Goal: Use online tool/utility: Utilize a website feature to perform a specific function

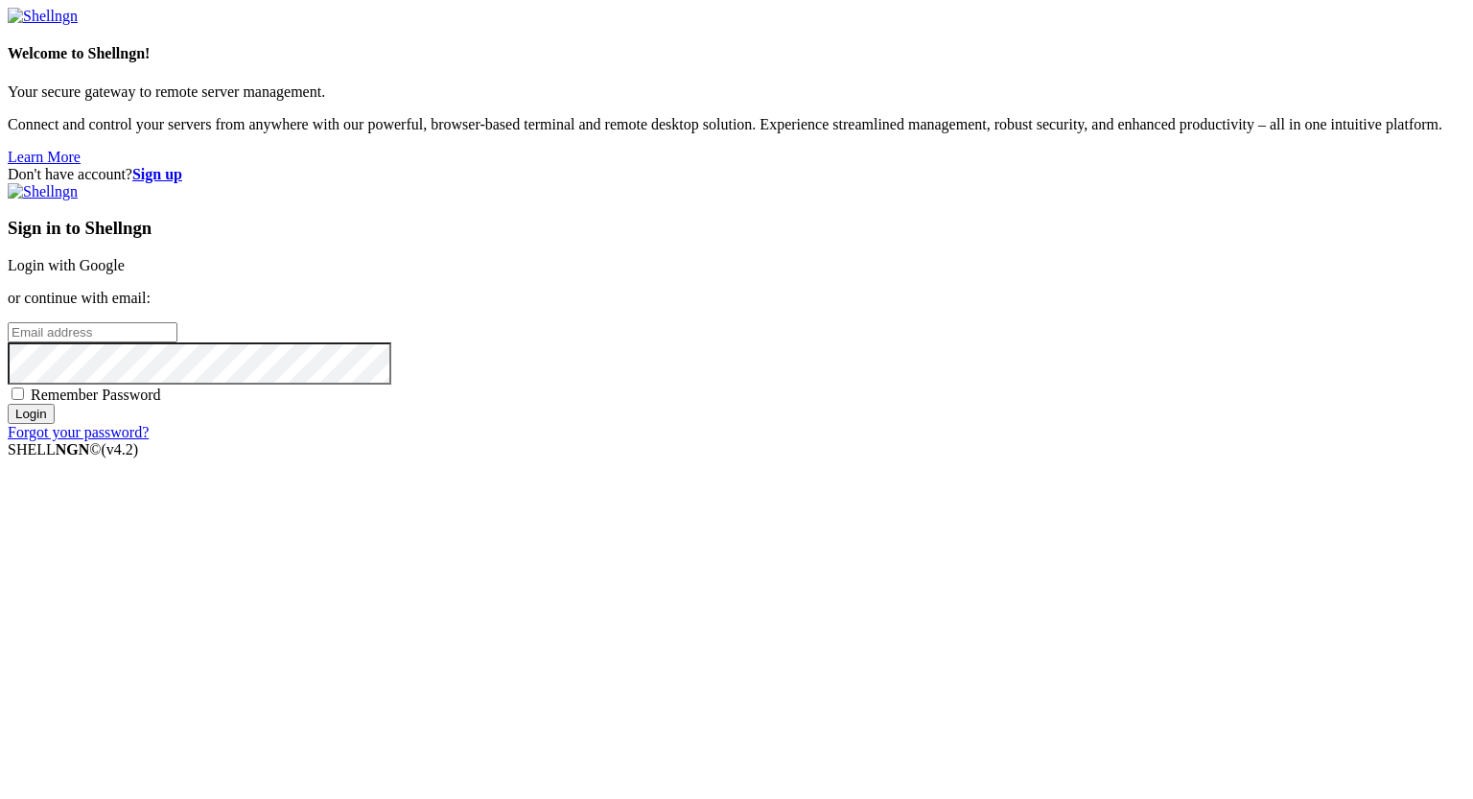
type input "[PERSON_NAME][EMAIL_ADDRESS][DOMAIN_NAME]"
click at [55, 424] on input "Login" at bounding box center [31, 414] width 47 height 20
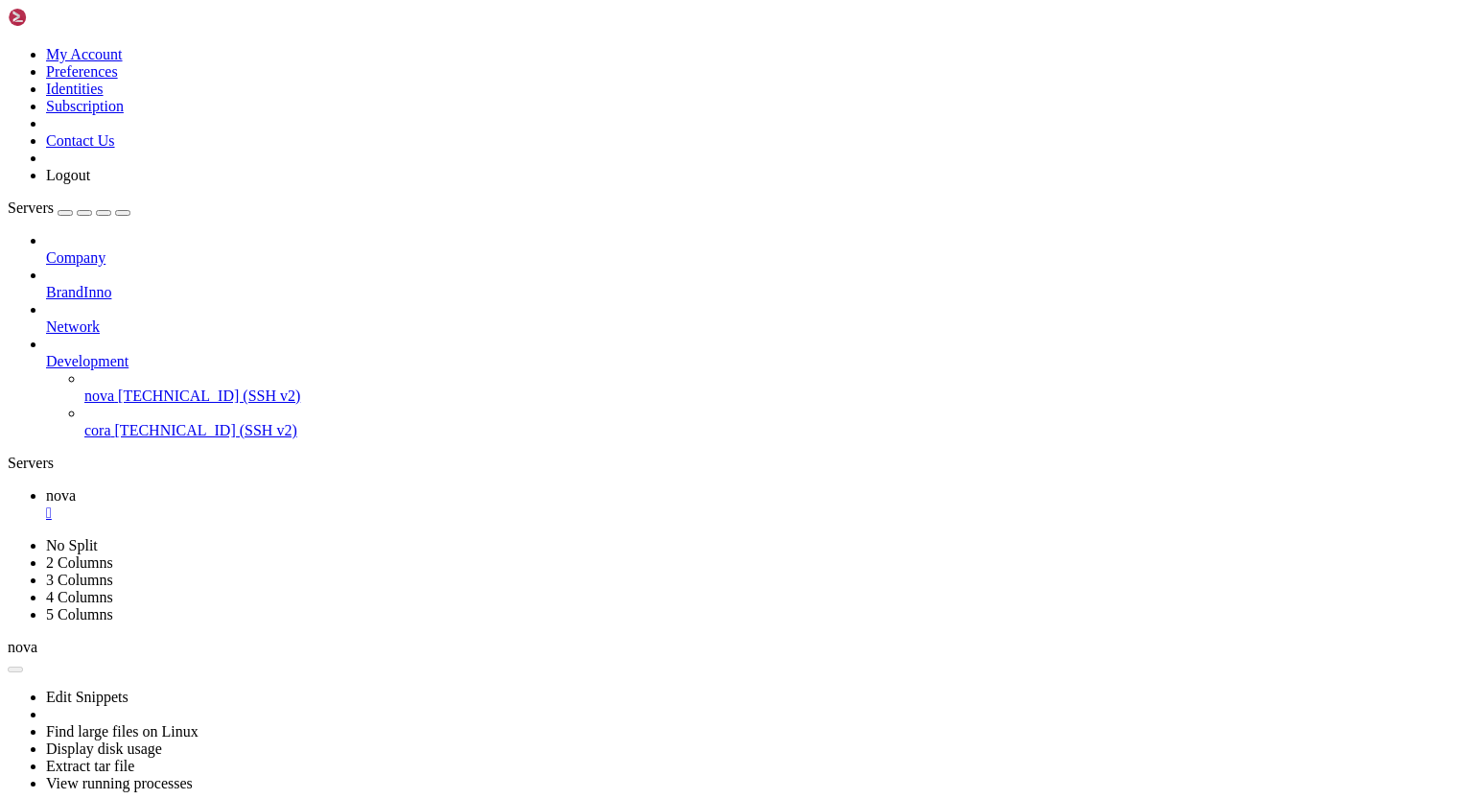
scroll to position [245702, 0]
drag, startPoint x: 196, startPoint y: 992, endPoint x: 487, endPoint y: 953, distance: 294.0
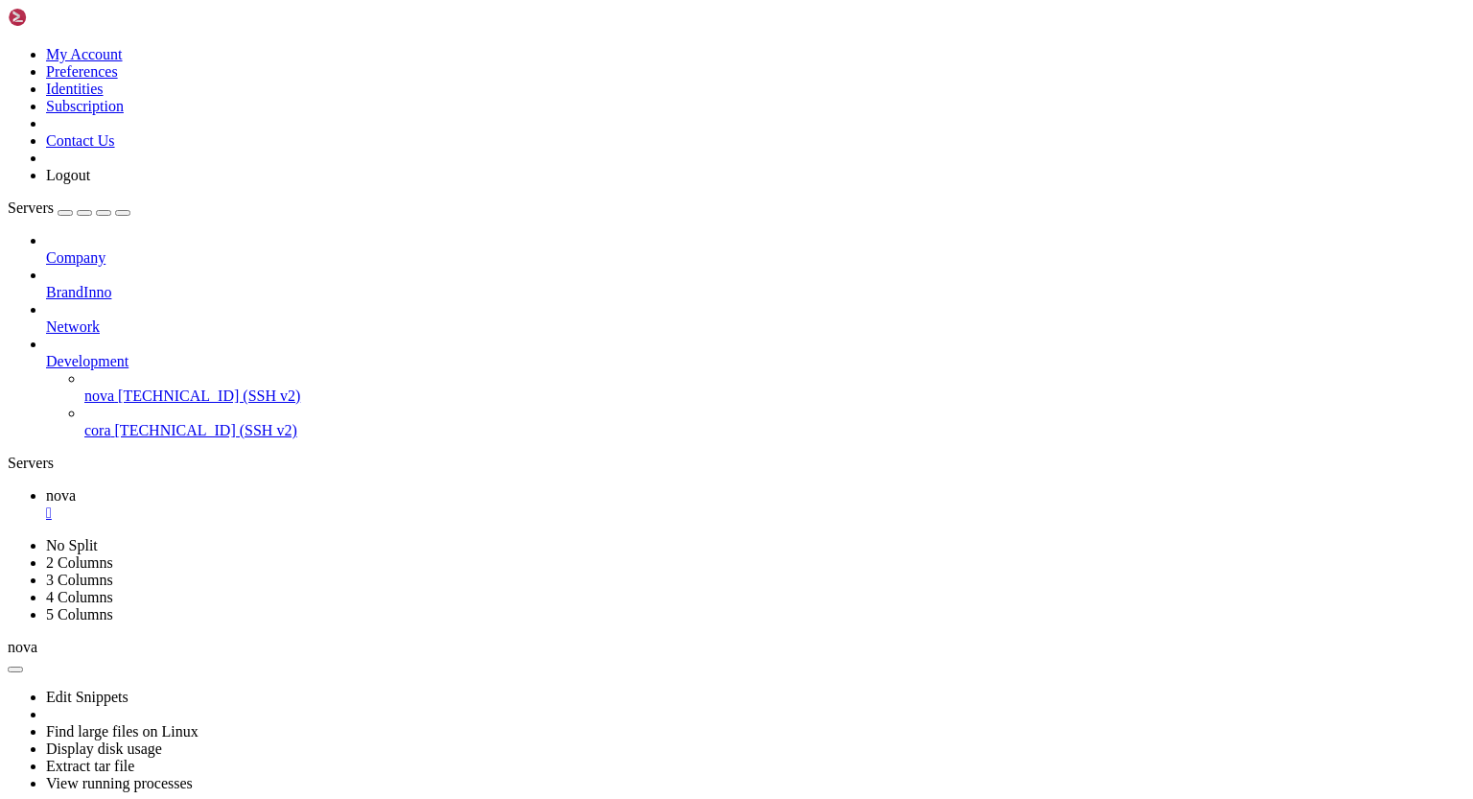
drag, startPoint x: 19, startPoint y: 1214, endPoint x: 165, endPoint y: 1275, distance: 158.2
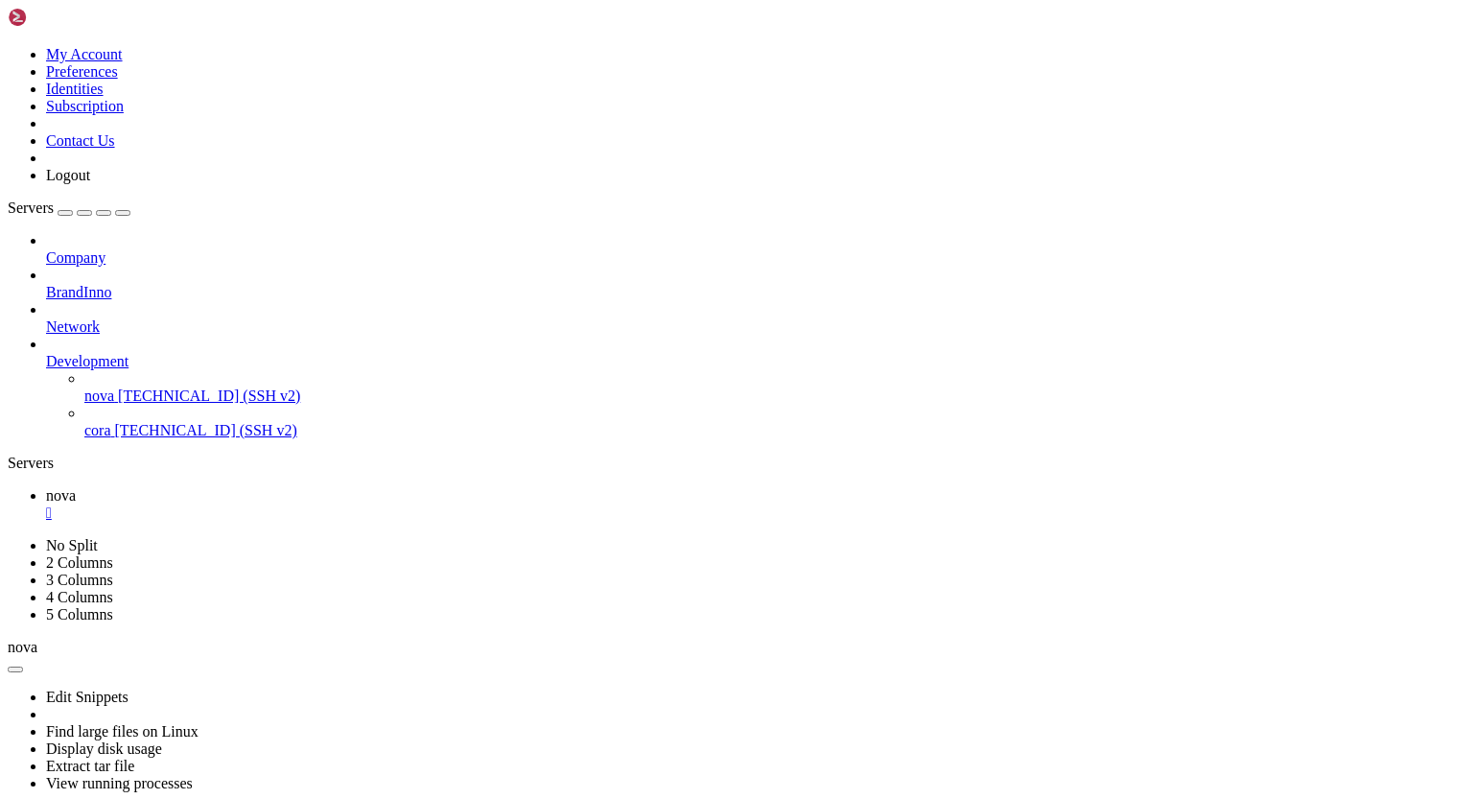
scroll to position [246909, 0]
